Goal: Task Accomplishment & Management: Manage account settings

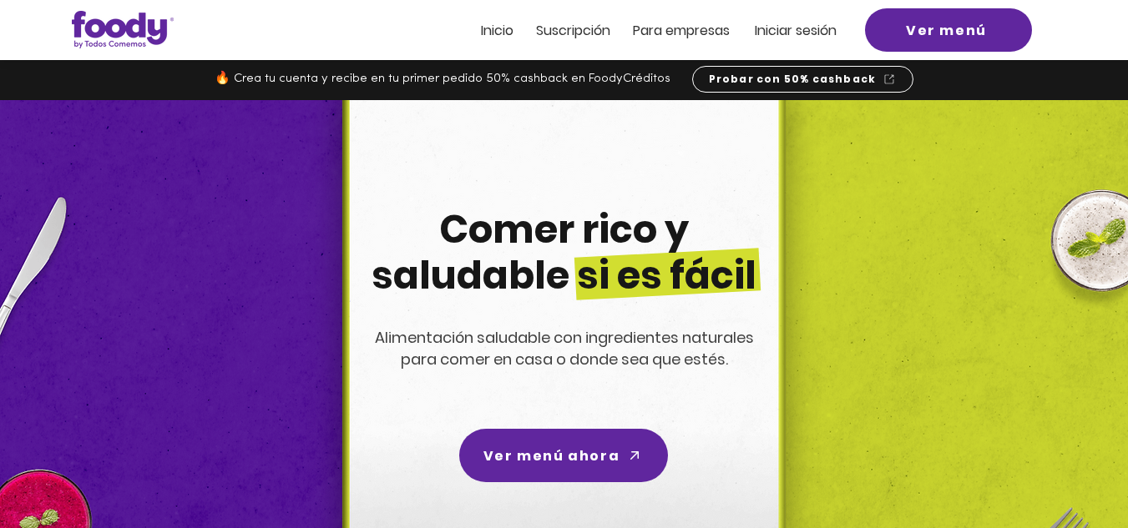
click at [786, 33] on span "Iniciar sesión" at bounding box center [796, 30] width 82 height 19
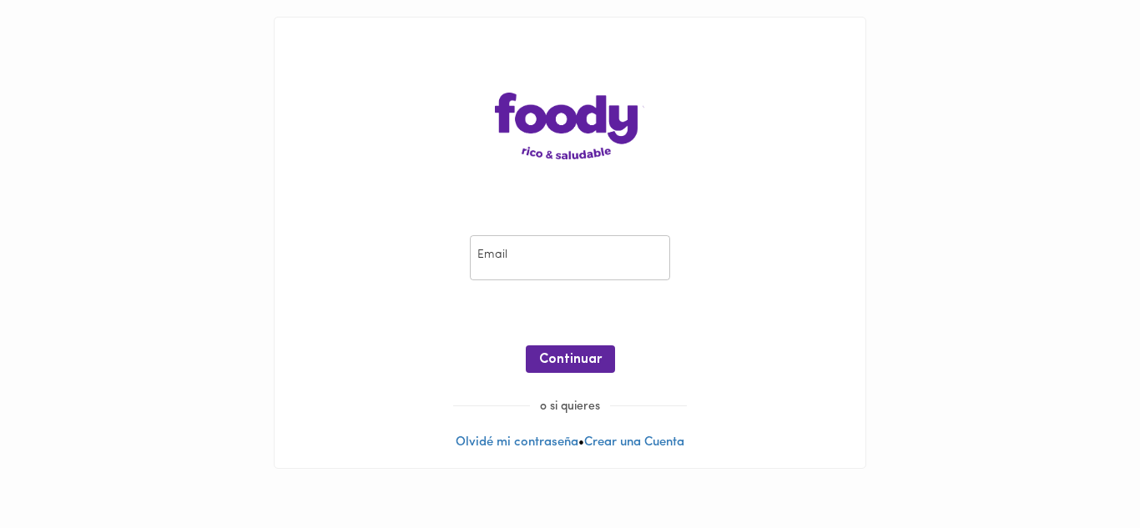
click at [507, 268] on input "email" at bounding box center [570, 258] width 200 height 46
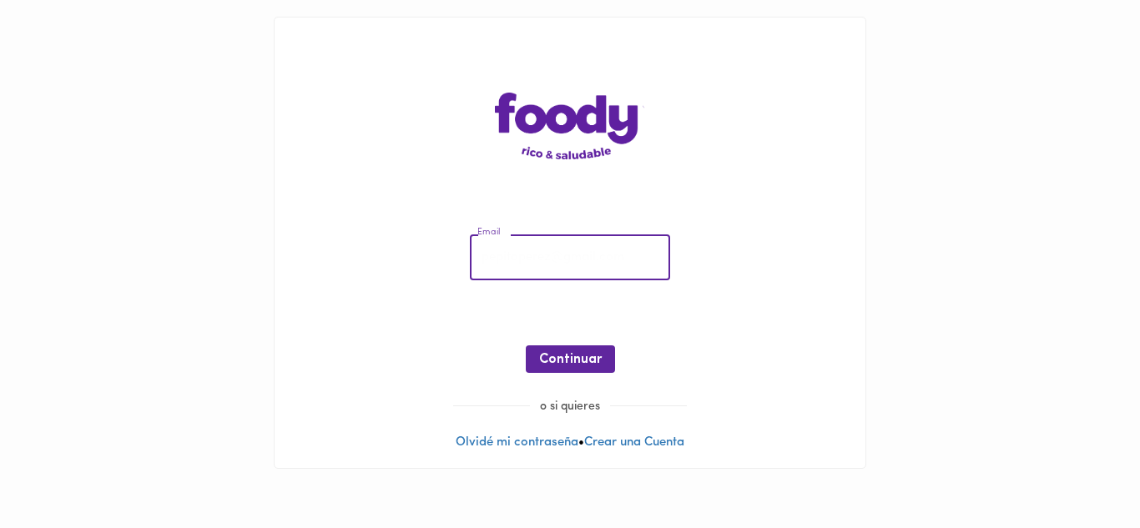
type input "[EMAIL_ADDRESS][DOMAIN_NAME]"
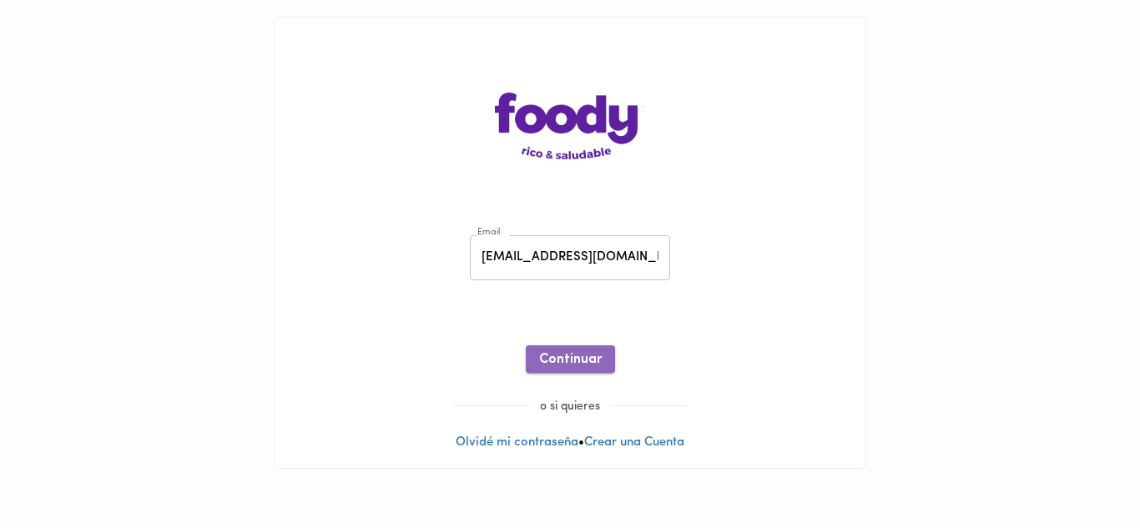
click at [569, 360] on span "Continuar" at bounding box center [570, 360] width 63 height 16
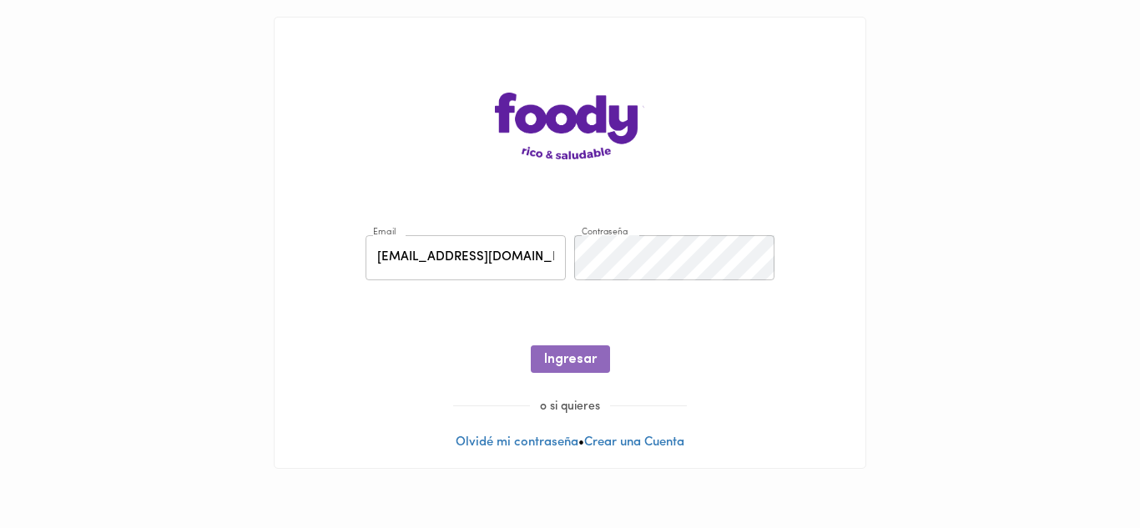
click at [569, 360] on span "Ingresar" at bounding box center [570, 360] width 53 height 16
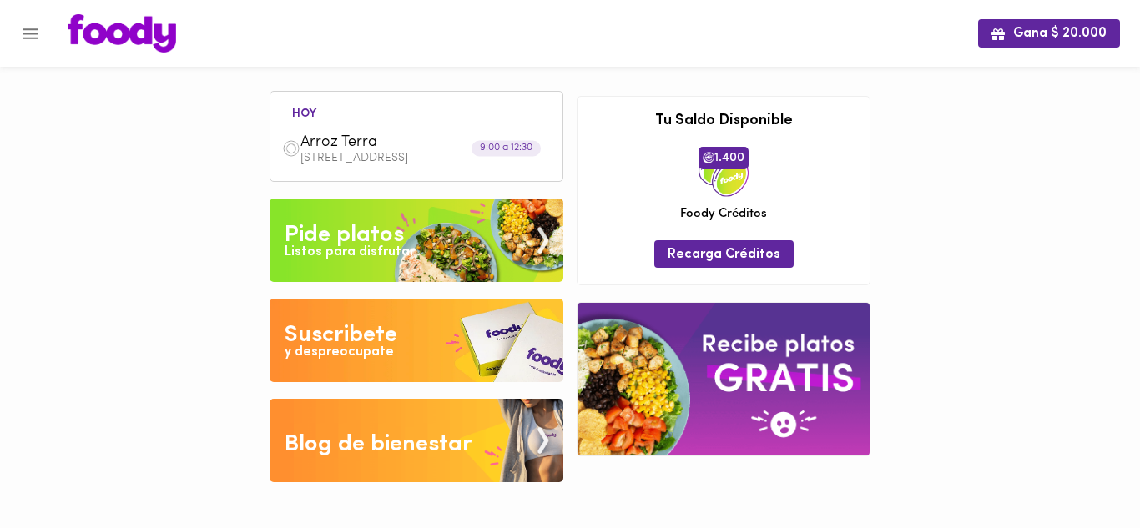
click at [381, 159] on p "Carrera 9 # 77-67 Oficina 203" at bounding box center [426, 159] width 250 height 12
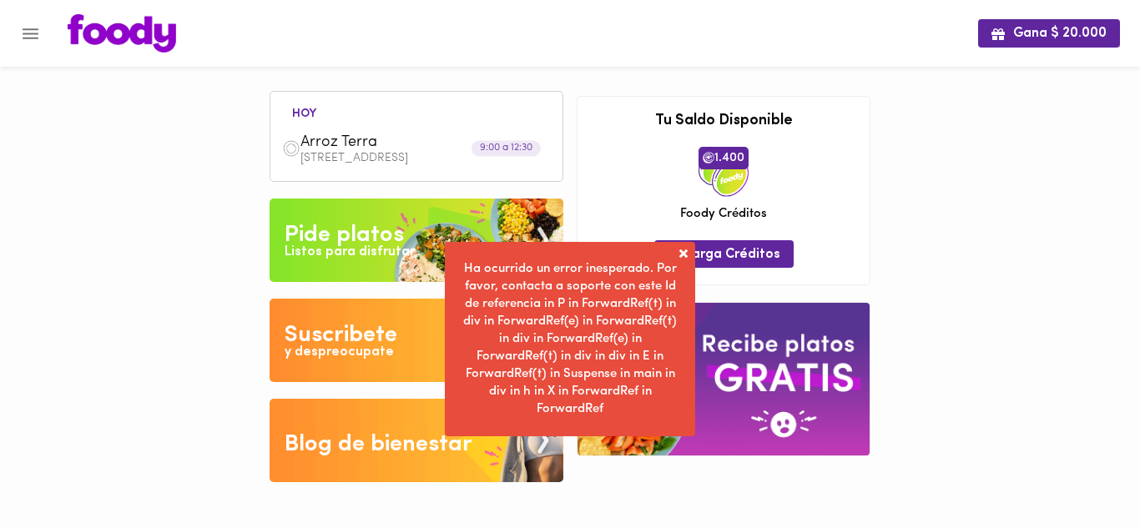
click at [685, 251] on span at bounding box center [683, 253] width 17 height 17
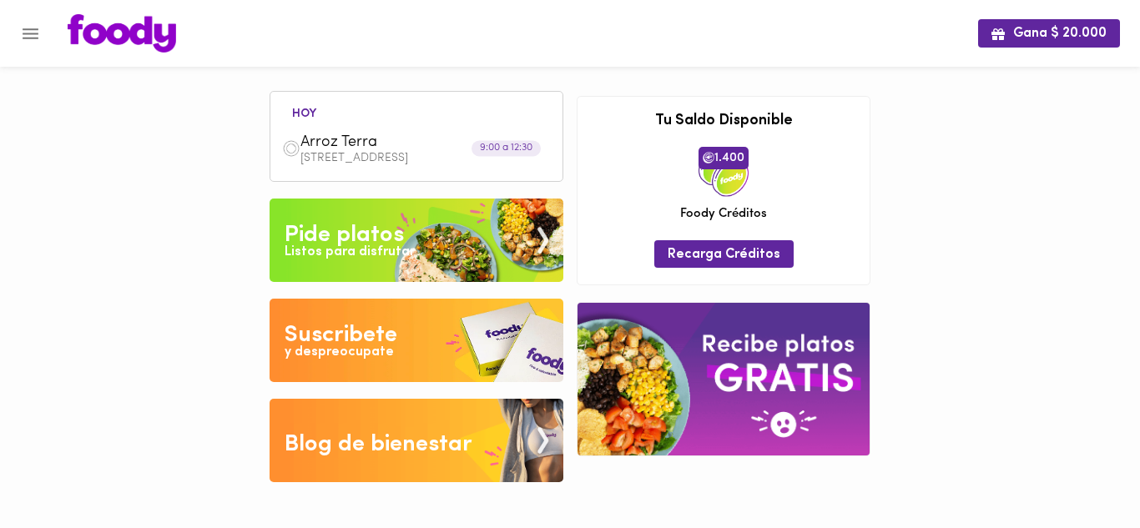
click at [33, 38] on icon "Menu" at bounding box center [31, 33] width 16 height 11
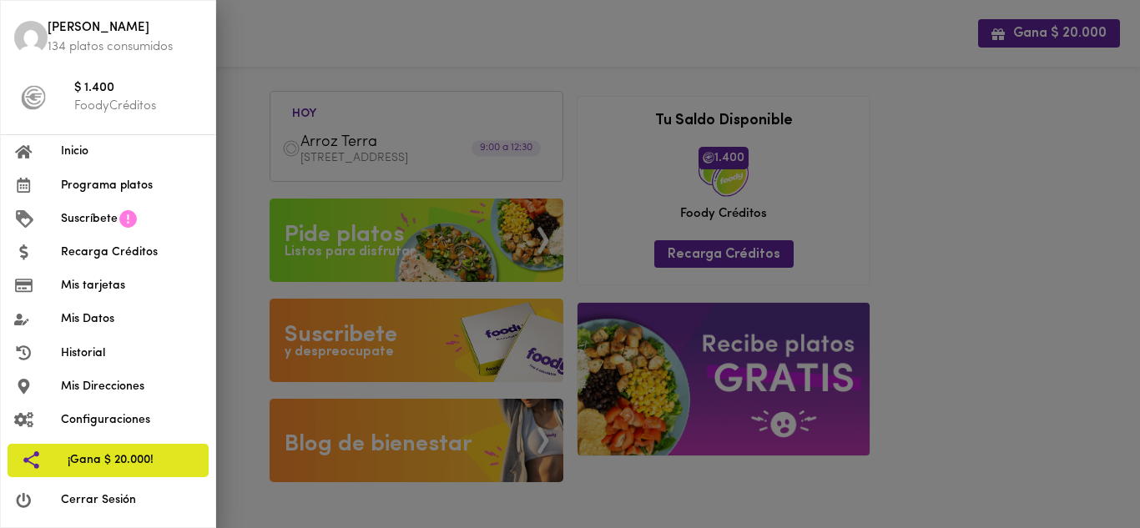
click at [94, 504] on span "Cerrar Sesión" at bounding box center [131, 501] width 141 height 18
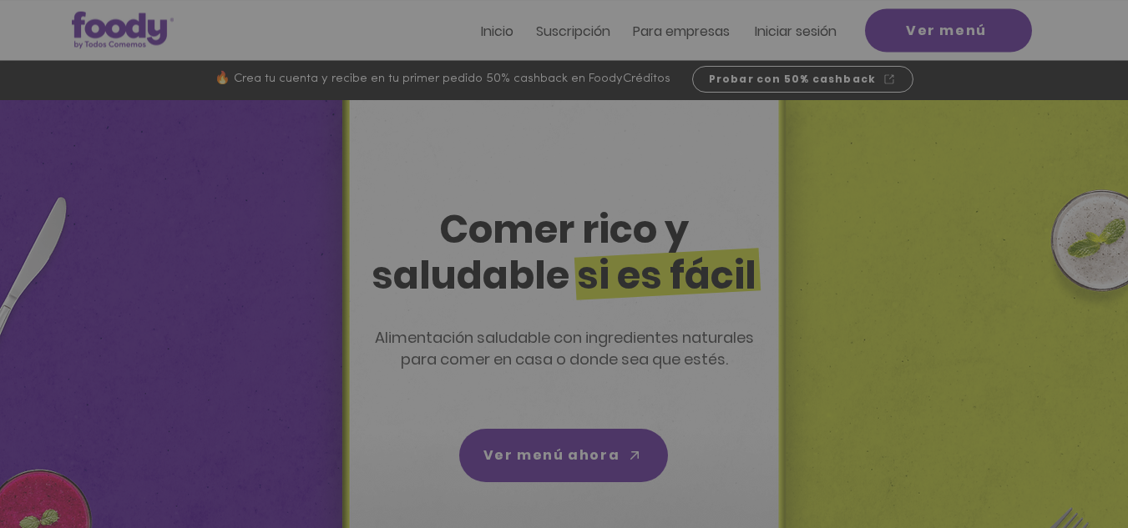
click at [810, 35] on div "Nuevos suscriptores 50% off" at bounding box center [564, 264] width 1128 height 528
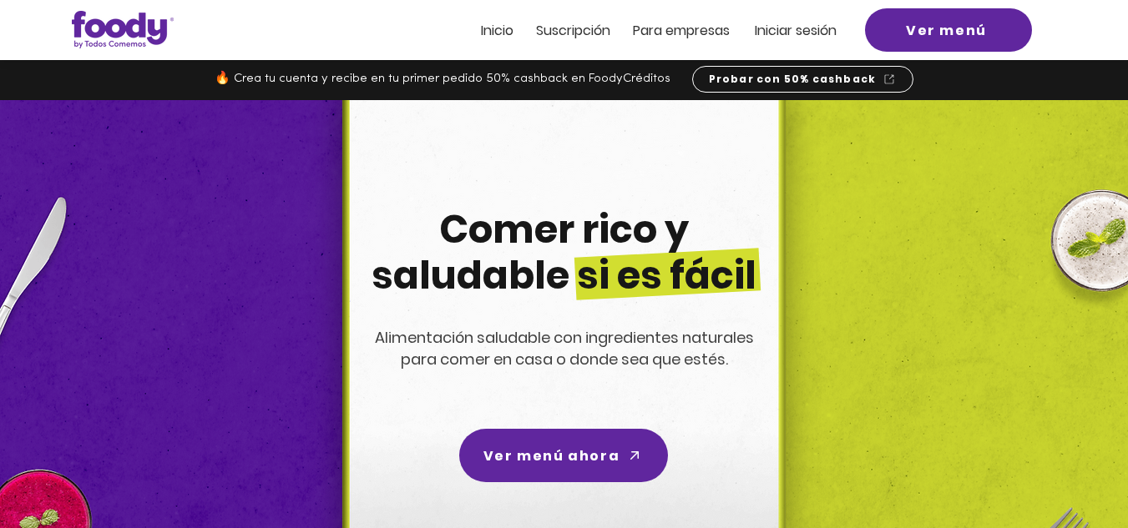
click at [804, 34] on span "Iniciar sesión" at bounding box center [796, 30] width 82 height 19
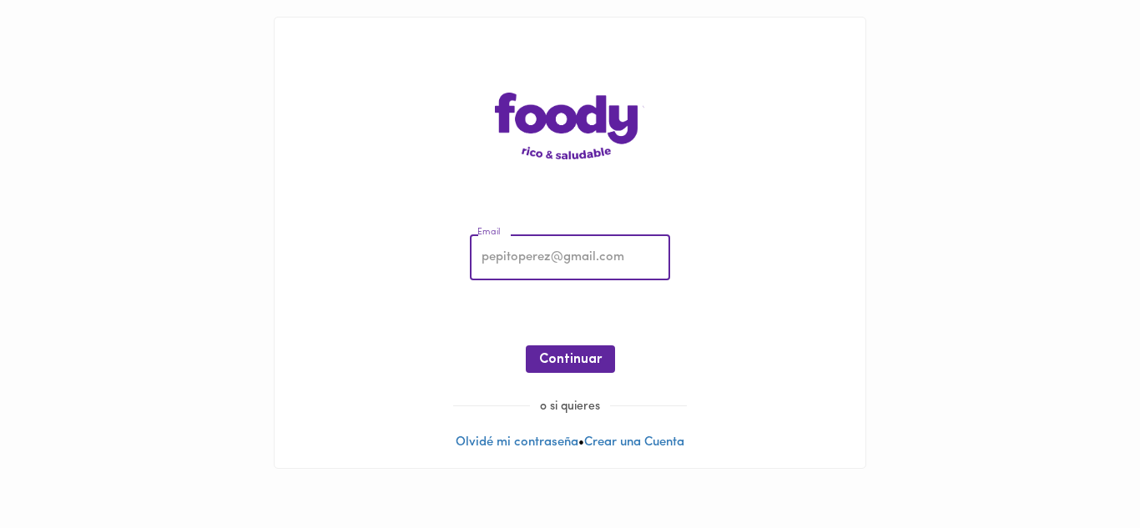
click at [566, 265] on input "email" at bounding box center [570, 258] width 200 height 46
type input "[EMAIL_ADDRESS][DOMAIN_NAME]"
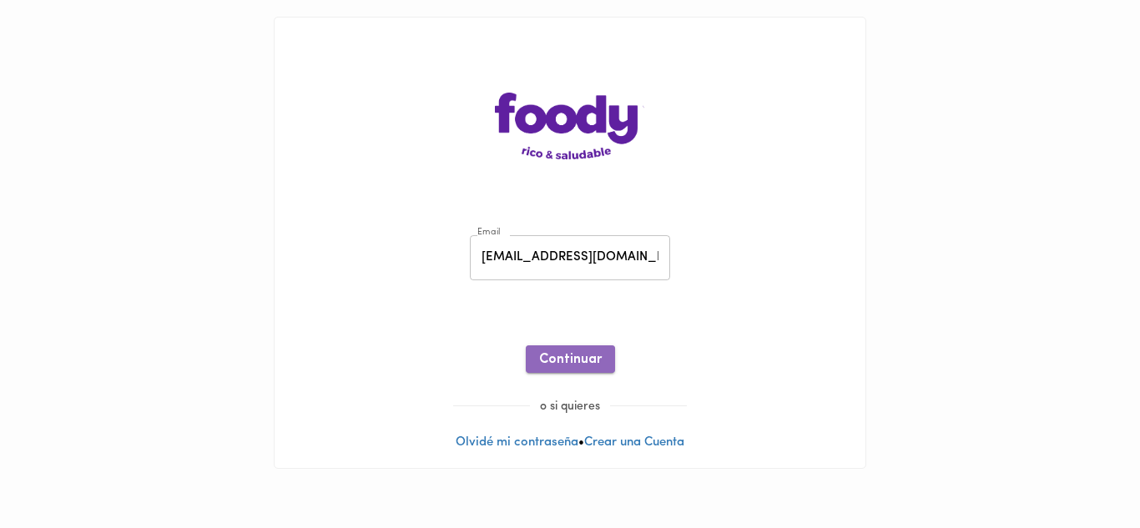
click at [571, 361] on span "Continuar" at bounding box center [570, 360] width 63 height 16
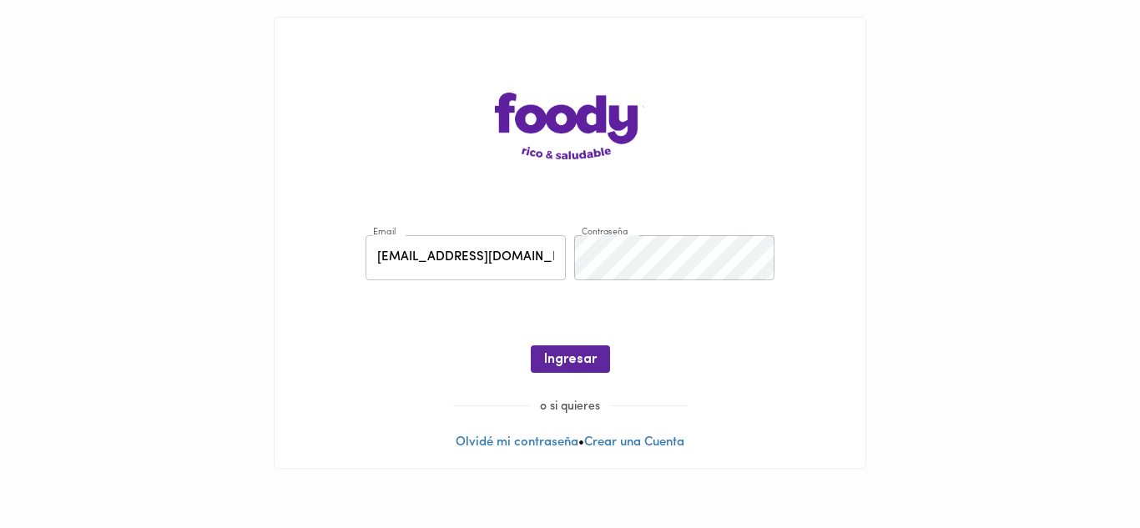
click at [571, 361] on span "Ingresar" at bounding box center [570, 360] width 53 height 16
